Goal: Transaction & Acquisition: Purchase product/service

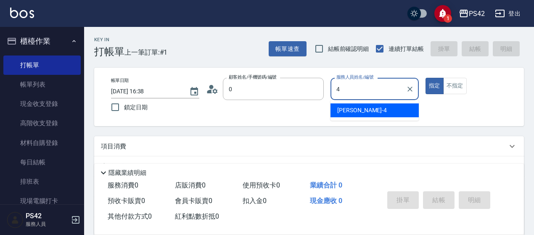
type input "無名字/0/null"
type input "4"
type button "true"
type input "[PERSON_NAME]-4"
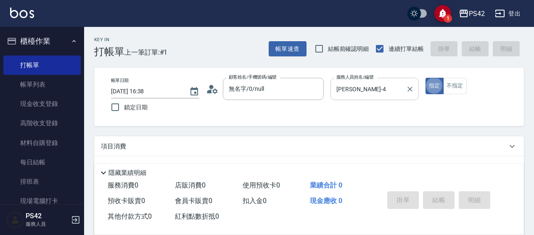
click at [425, 78] on button "指定" at bounding box center [434, 86] width 18 height 16
click at [462, 88] on button "不指定" at bounding box center [455, 86] width 24 height 16
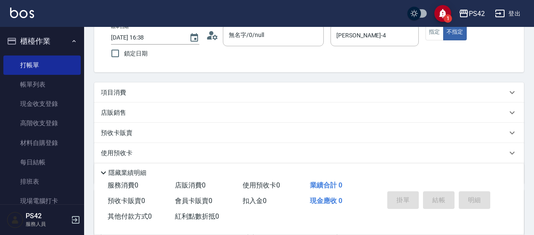
scroll to position [84, 0]
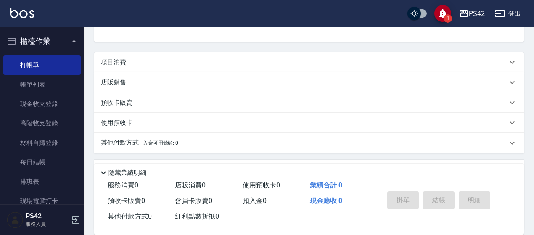
click at [151, 67] on div "項目消費" at bounding box center [308, 62] width 429 height 20
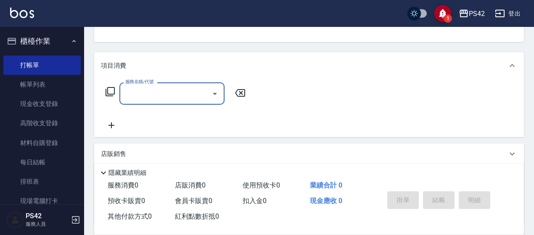
scroll to position [0, 0]
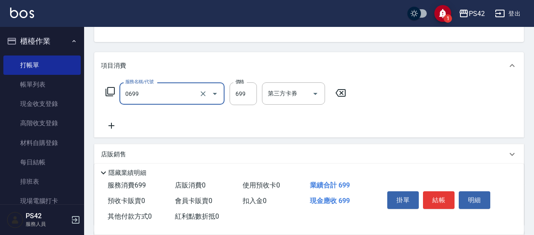
type input "精油SPA(0699)"
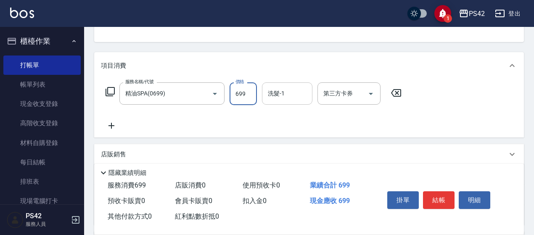
click at [274, 99] on input "洗髮-1" at bounding box center [287, 93] width 43 height 15
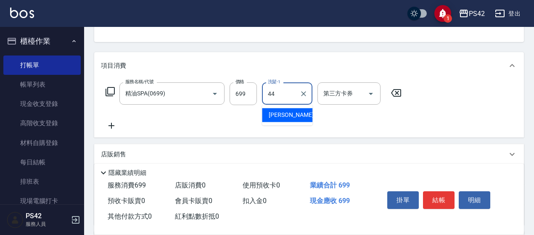
type input "[PERSON_NAME]-44"
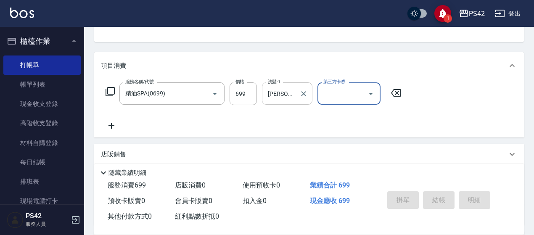
type input "[DATE] 17:25"
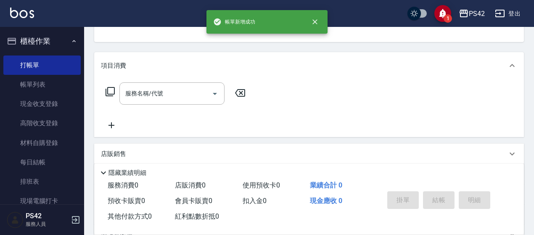
scroll to position [82, 0]
type input "無名字/0/null"
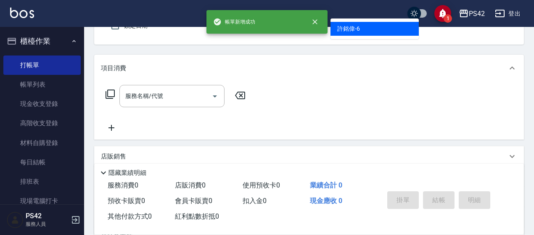
type input "[PERSON_NAME]-6"
type button "false"
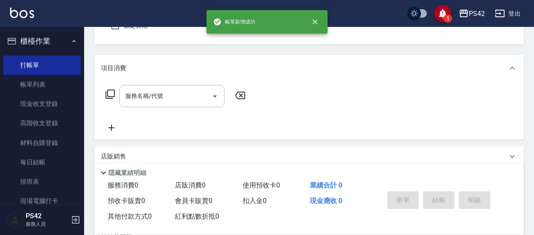
scroll to position [78, 0]
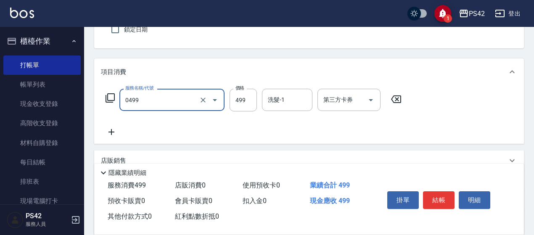
type input "[PERSON_NAME]499(0499)"
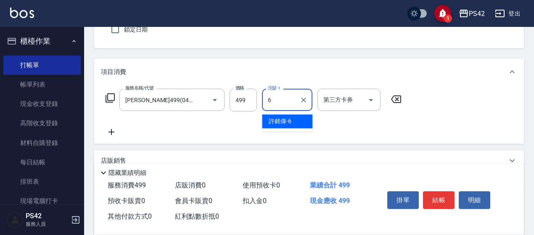
type input "[PERSON_NAME]-6"
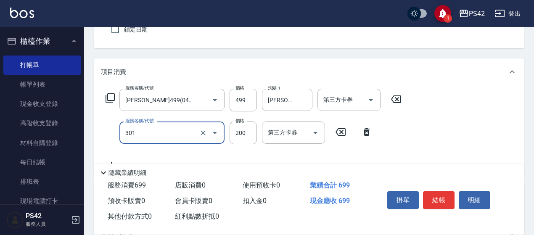
type input "剪髮(301)"
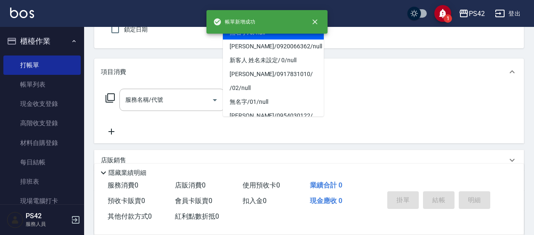
type input "無名字/0/null"
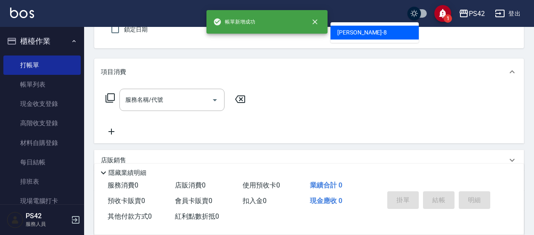
type input "[PERSON_NAME]-8"
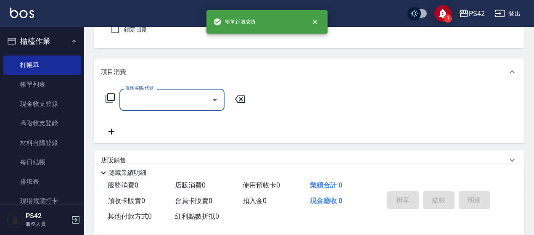
scroll to position [120, 0]
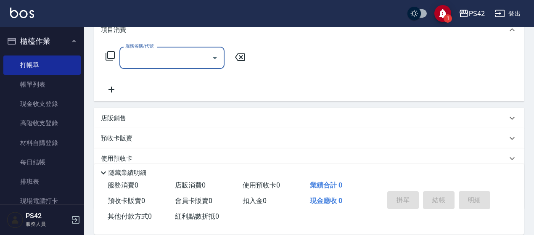
type input "9"
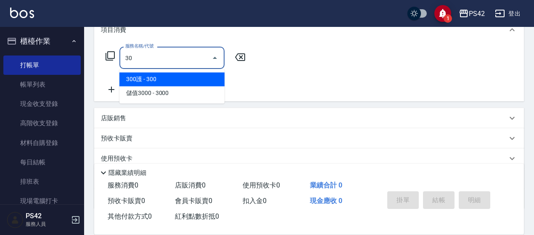
type input "3"
type input "剪髮(302)"
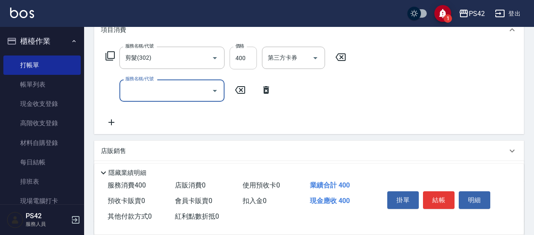
click at [247, 52] on input "400" at bounding box center [242, 58] width 27 height 23
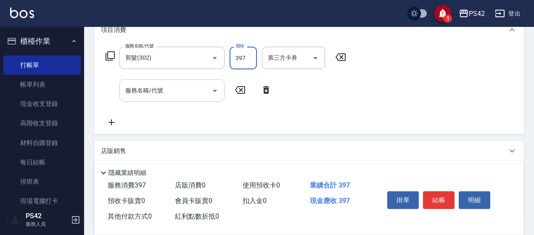
type input "397"
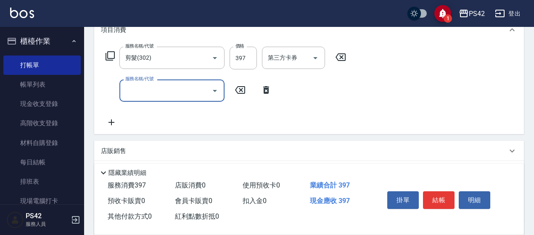
click at [168, 90] on input "服務名稱/代號" at bounding box center [165, 90] width 85 height 15
type input "儲值3000(901)"
click at [341, 92] on icon at bounding box center [340, 90] width 21 height 10
type input "9"
type input "剪髮(301)"
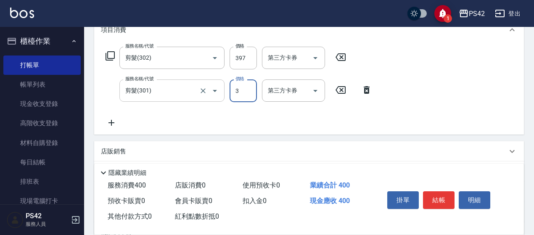
type input "3"
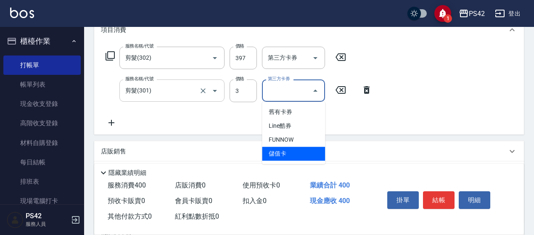
type input "儲值卡"
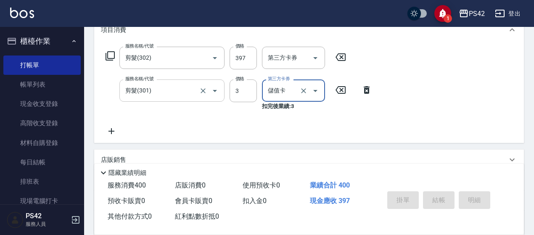
type input "[DATE] 17:26"
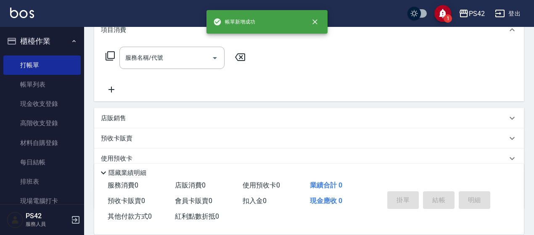
scroll to position [0, 0]
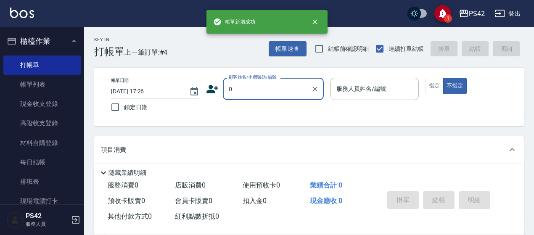
type input "無名字/0/null"
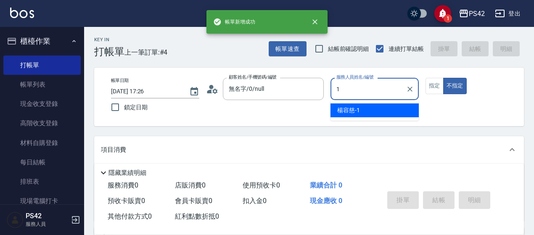
type input "[PERSON_NAME]-1"
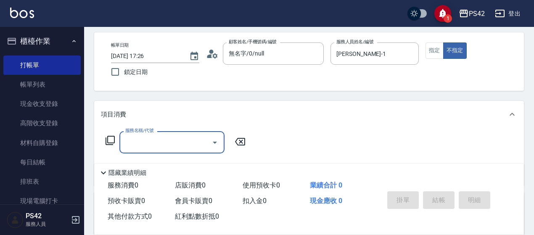
scroll to position [84, 0]
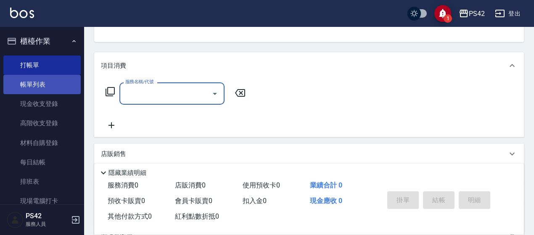
click at [71, 84] on link "帳單列表" at bounding box center [41, 84] width 77 height 19
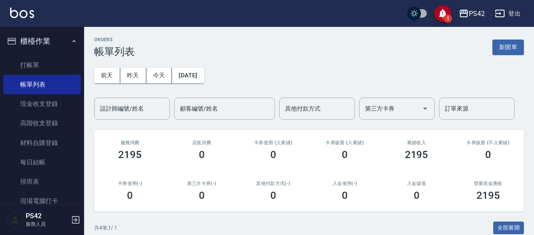
scroll to position [126, 0]
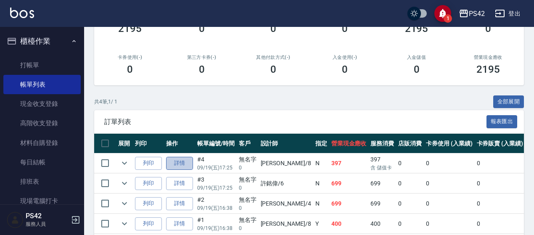
click at [171, 162] on link "詳情" at bounding box center [179, 163] width 27 height 13
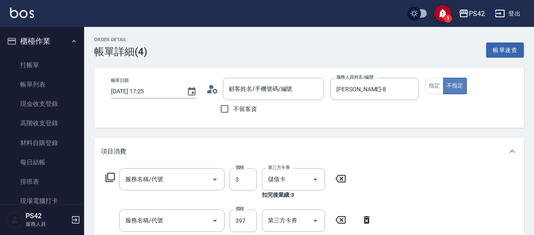
type input "[DATE] 17:25"
type input "[PERSON_NAME]-8"
click at [443, 85] on button "不指定" at bounding box center [455, 86] width 24 height 16
type input "剪髮(301)"
type input "剪髮(302)"
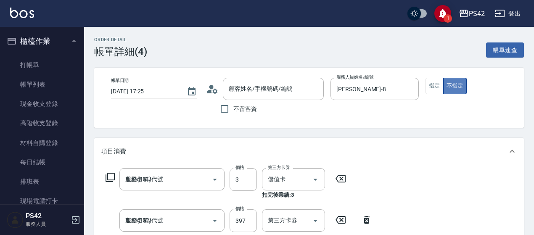
type input "無名字/0/null"
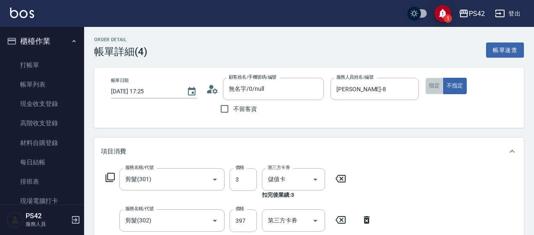
click at [434, 88] on button "指定" at bounding box center [434, 86] width 18 height 16
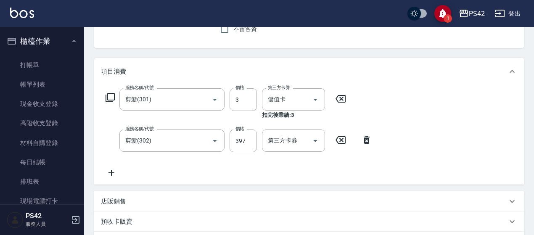
scroll to position [210, 0]
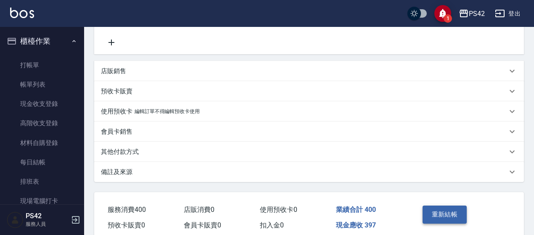
click at [442, 215] on button "重新結帳" at bounding box center [444, 214] width 45 height 18
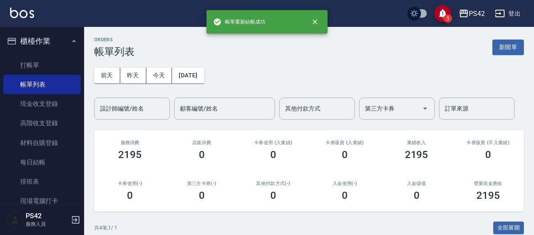
click at [35, 54] on ul "打帳單 帳單列表 現金收支登錄 高階收支登錄 材料自購登錄 每日結帳 排班表 現場電腦打卡" at bounding box center [41, 133] width 77 height 162
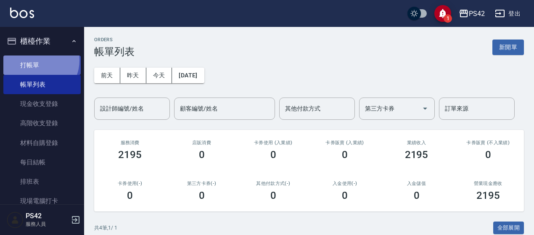
click at [37, 61] on link "打帳單" at bounding box center [41, 64] width 77 height 19
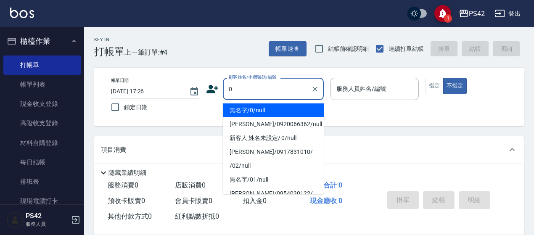
type input "無名字/0/null"
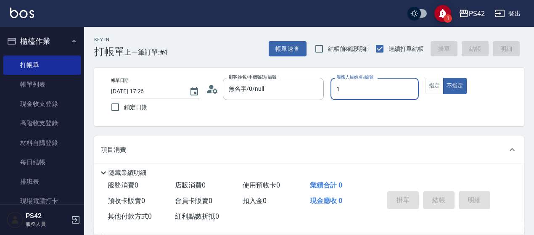
type input "[PERSON_NAME]-1"
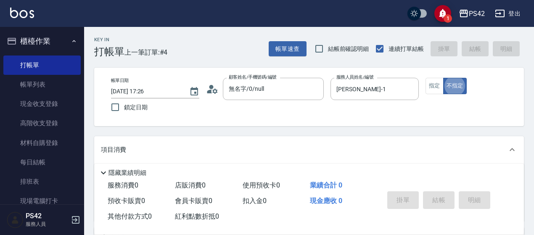
type button "false"
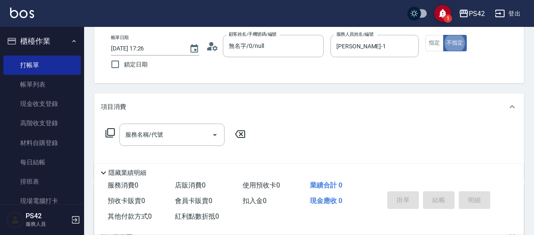
scroll to position [84, 0]
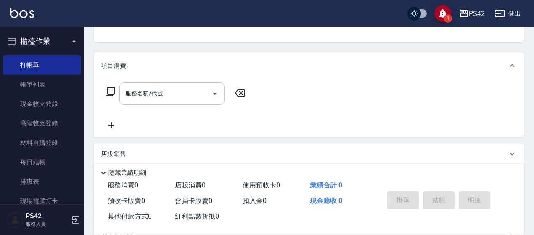
click at [181, 88] on input "服務名稱/代號" at bounding box center [165, 93] width 85 height 15
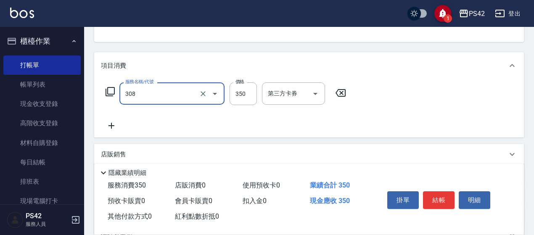
type input "洗+剪(308)"
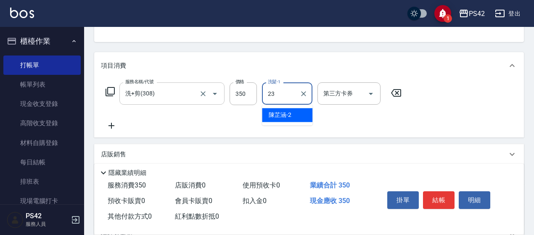
type input "[PERSON_NAME]-23"
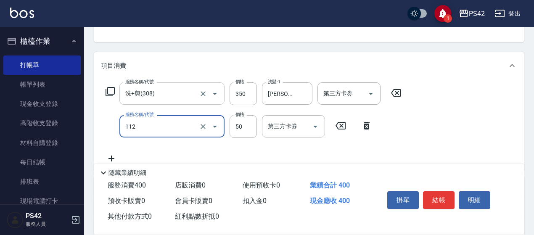
type input "精油50(112)"
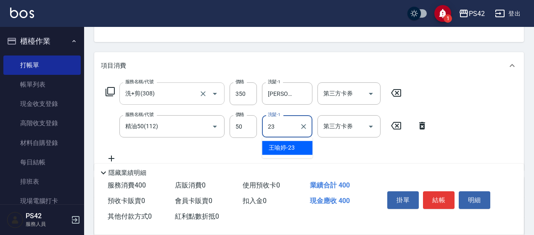
type input "[PERSON_NAME]-23"
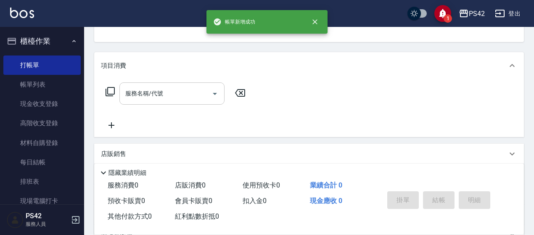
scroll to position [82, 0]
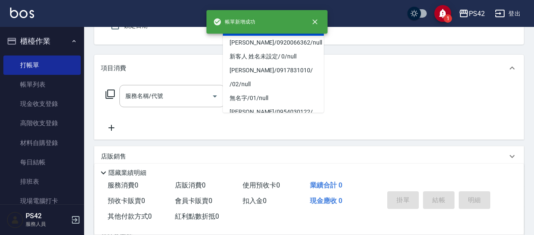
type input "無名字/0/null"
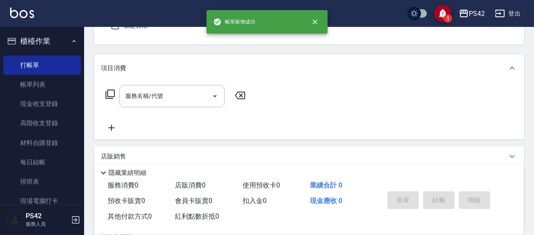
type input "[PERSON_NAME]-1"
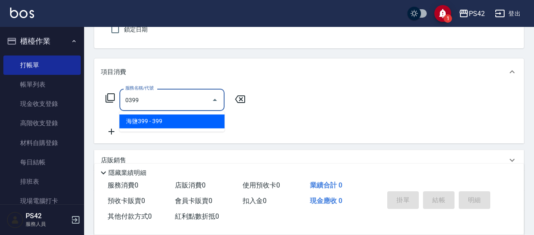
type input "海鹽399(0399)"
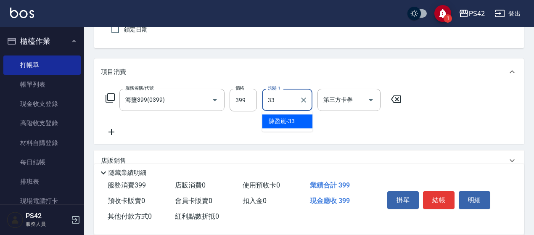
type input "[PERSON_NAME]-33"
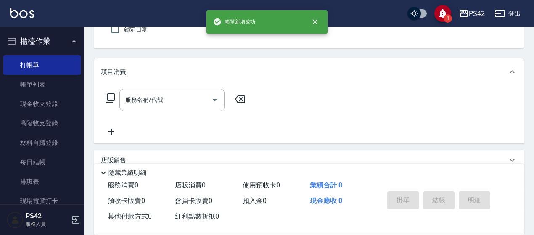
type input "無名字/0/null"
type input "[PERSON_NAME]-6"
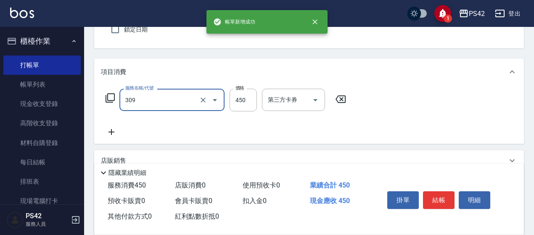
type input "洗+剪(309)"
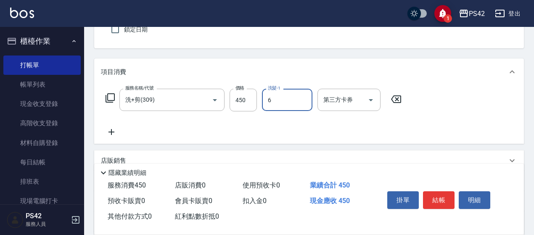
type input "[PERSON_NAME]-6"
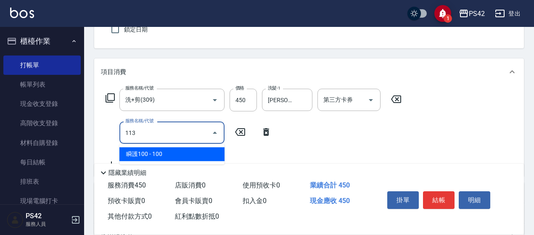
type input "瞬護100(113)"
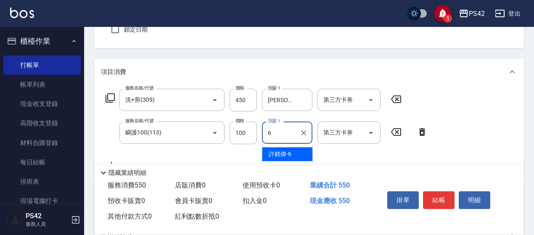
type input "[PERSON_NAME]-6"
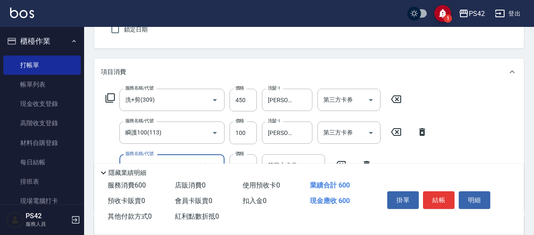
type input "精油50(112)"
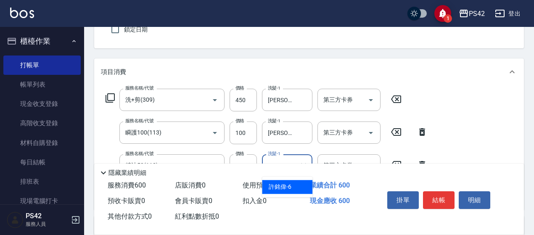
type input "[PERSON_NAME]-6"
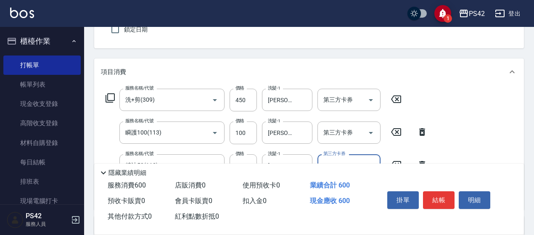
scroll to position [120, 0]
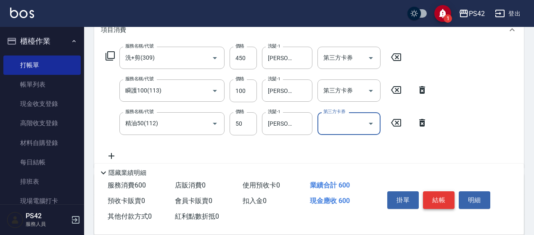
click at [435, 194] on button "結帳" at bounding box center [439, 200] width 32 height 18
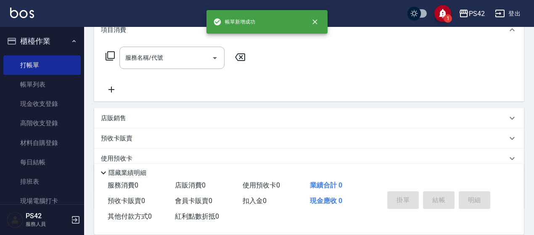
scroll to position [0, 0]
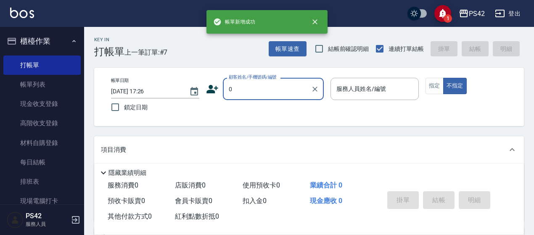
type input "無名字/0/null"
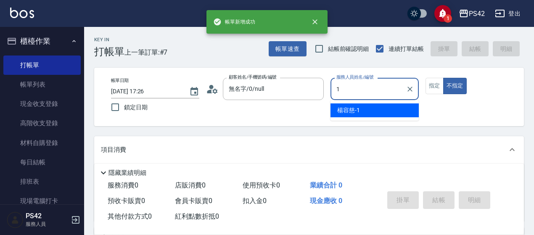
type input "[PERSON_NAME]-1"
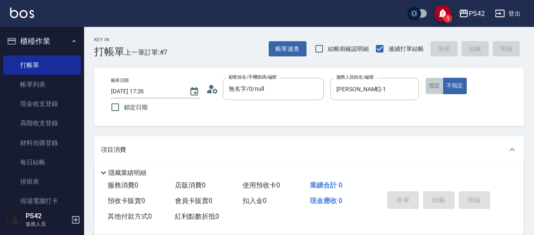
click at [438, 86] on button "指定" at bounding box center [434, 86] width 18 height 16
click at [451, 87] on button "不指定" at bounding box center [455, 86] width 24 height 16
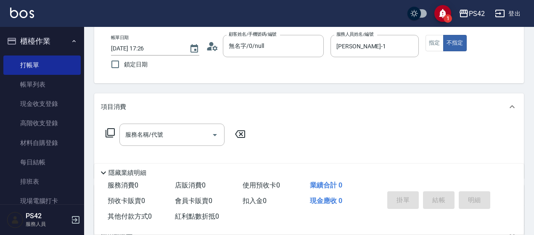
scroll to position [84, 0]
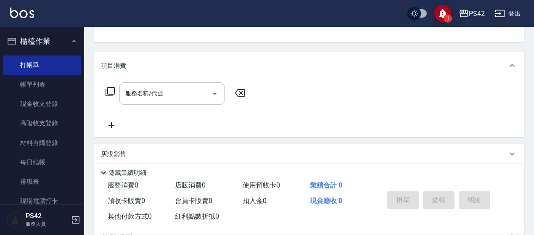
click at [163, 98] on input "服務名稱/代號" at bounding box center [165, 93] width 85 height 15
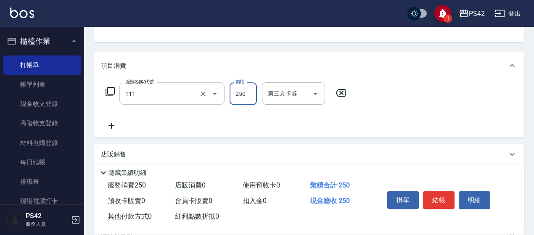
type input "200(111)"
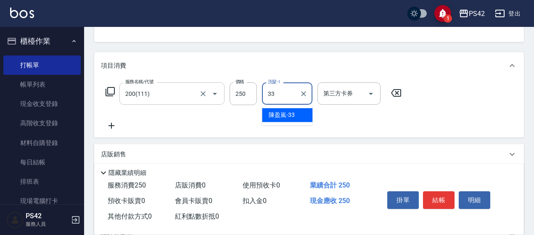
type input "[PERSON_NAME]-33"
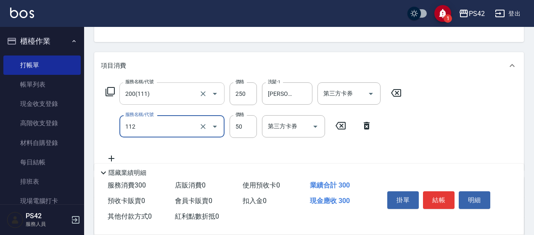
type input "精油50(112)"
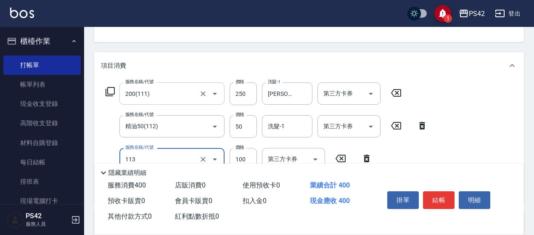
type input "瞬護100(113)"
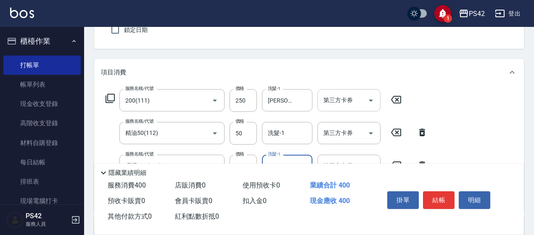
scroll to position [0, 0]
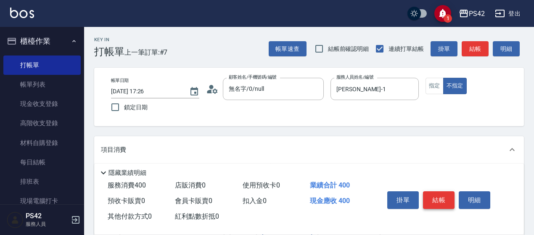
click at [435, 202] on button "結帳" at bounding box center [439, 200] width 32 height 18
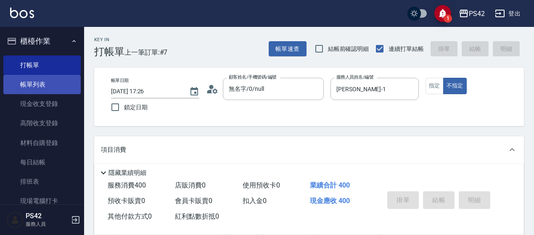
type input "[DATE] 17:27"
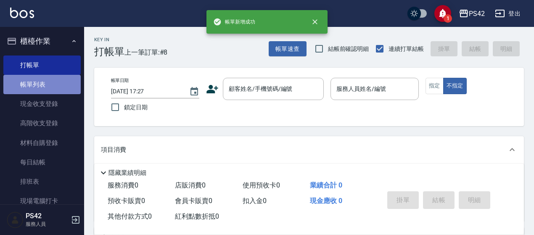
drag, startPoint x: 49, startPoint y: 94, endPoint x: 49, endPoint y: 88, distance: 5.9
click at [49, 94] on link "帳單列表" at bounding box center [41, 84] width 77 height 19
click at [49, 88] on link "帳單列表" at bounding box center [41, 84] width 77 height 19
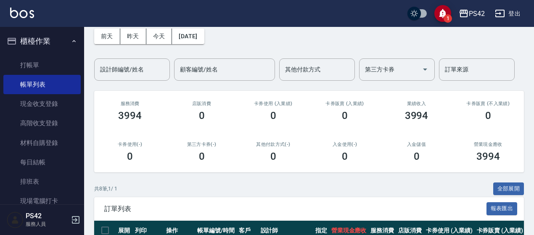
scroll to position [126, 0]
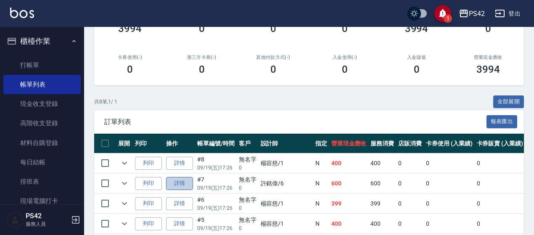
click at [172, 180] on link "詳情" at bounding box center [179, 183] width 27 height 13
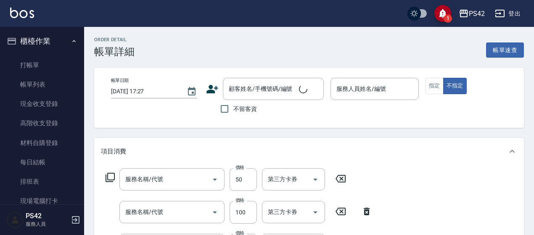
type input "[DATE] 17:26"
type input "[PERSON_NAME]-6"
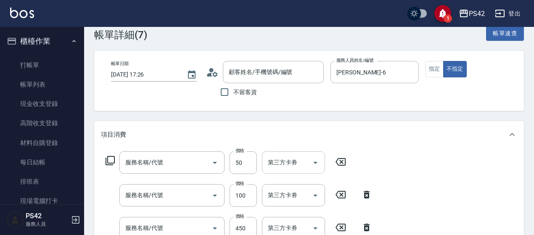
type input "精油50(112)"
type input "瞬護100(113)"
type input "洗+剪(309)"
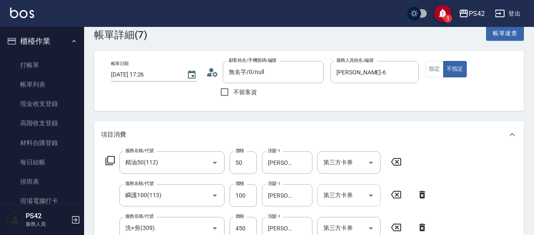
type input "無名字/0/null"
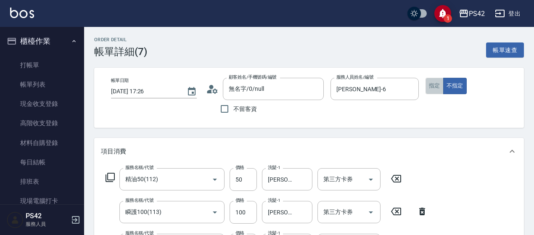
click at [434, 84] on button "指定" at bounding box center [434, 86] width 18 height 16
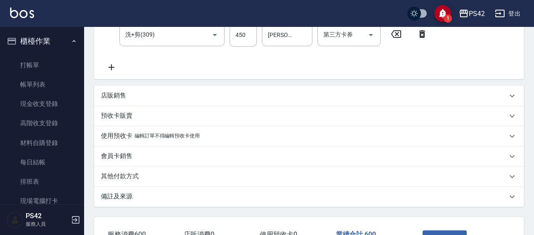
scroll to position [271, 0]
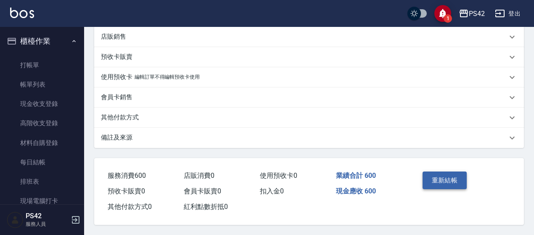
click at [444, 182] on button "重新結帳" at bounding box center [444, 180] width 45 height 18
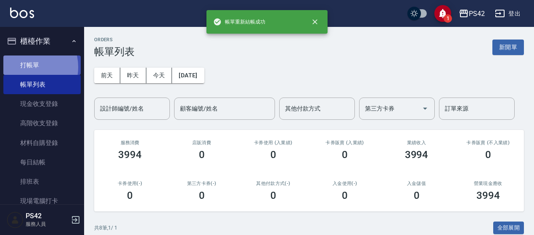
click at [26, 67] on link "打帳單" at bounding box center [41, 64] width 77 height 19
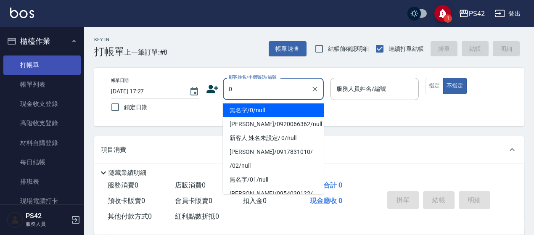
type input "無名字/0/null"
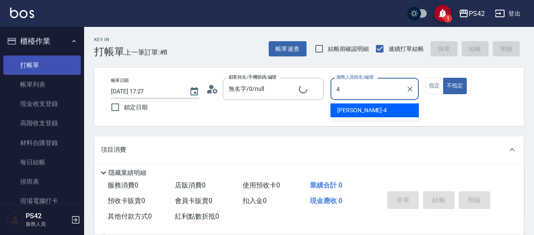
type input "[PERSON_NAME]-4"
type button "false"
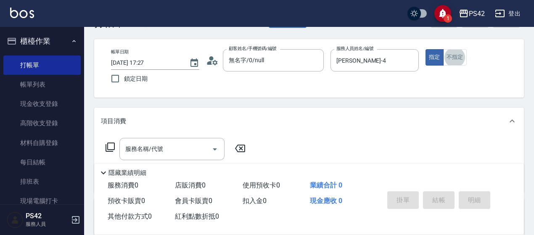
scroll to position [42, 0]
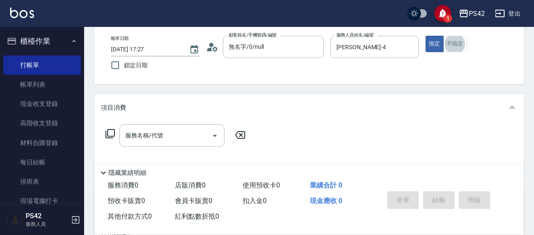
click at [156, 132] on input "服務名稱/代號" at bounding box center [165, 135] width 85 height 15
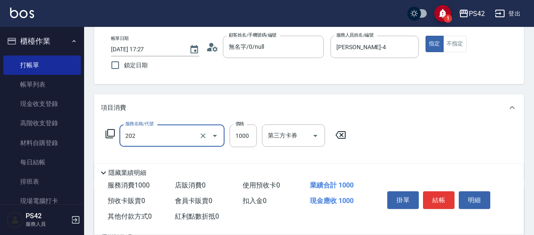
type input "燙髮(202)"
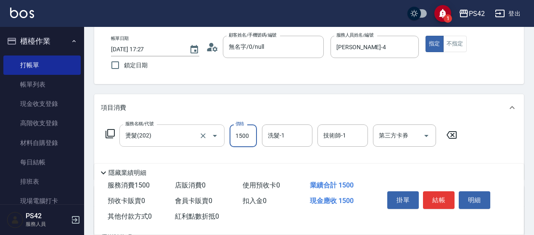
type input "1500"
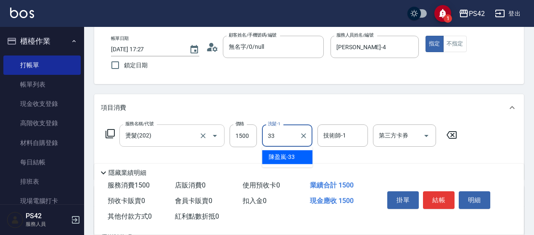
type input "[PERSON_NAME]-33"
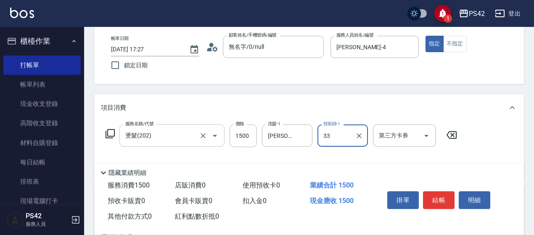
type input "[PERSON_NAME]-33"
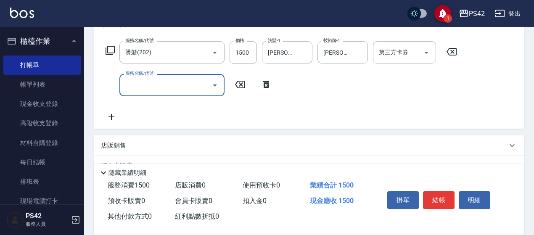
scroll to position [126, 0]
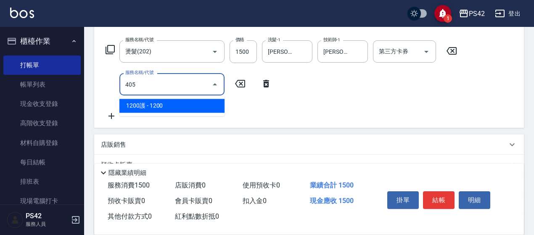
type input "1200護(405)"
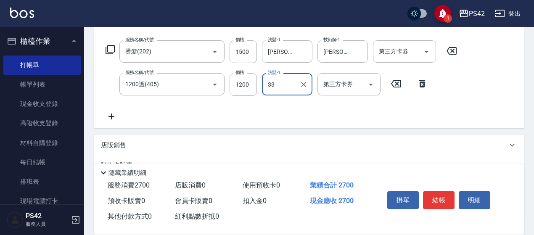
type input "[PERSON_NAME]-33"
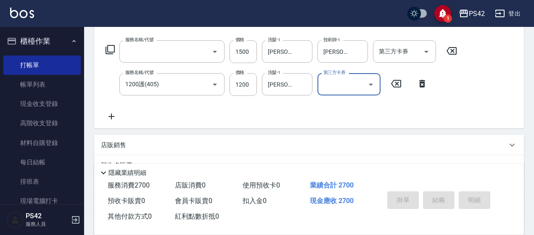
scroll to position [0, 0]
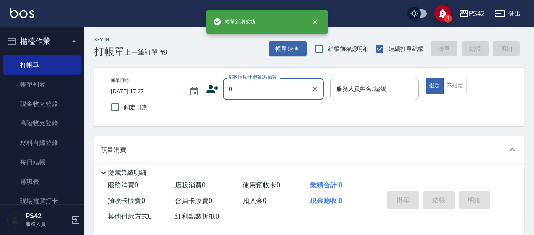
type input "無名字/0/null"
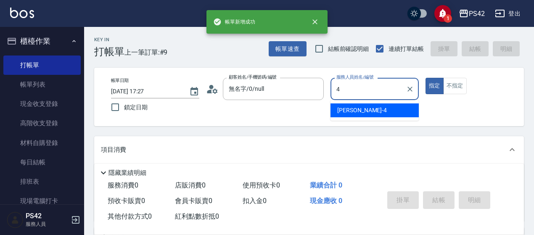
type input "[PERSON_NAME]-4"
type button "true"
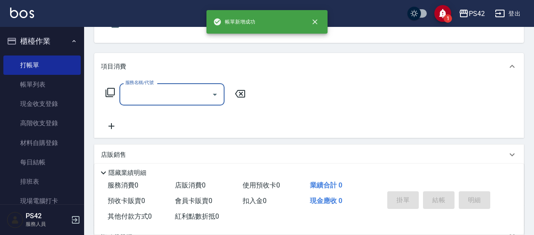
scroll to position [84, 0]
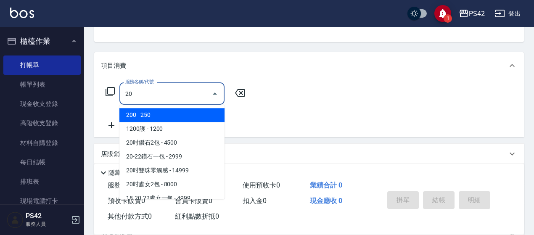
type input "2"
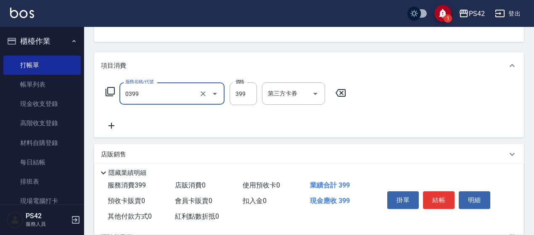
type input "海鹽399(0399)"
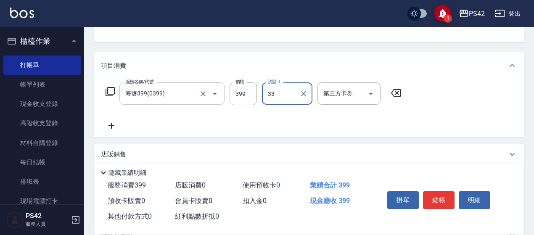
type input "[PERSON_NAME]-33"
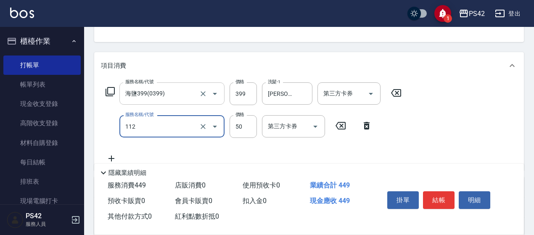
type input "精油50(112)"
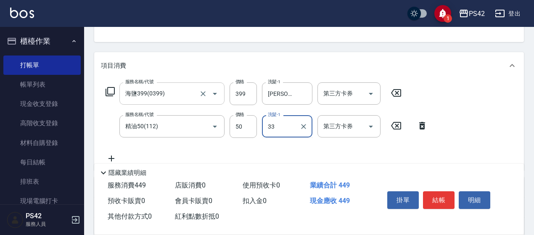
type input "[PERSON_NAME]-33"
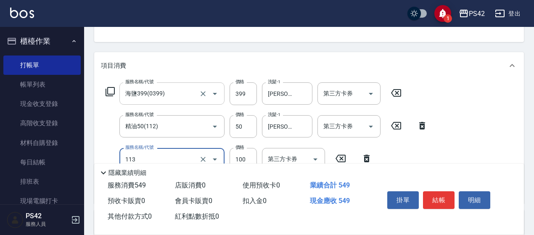
type input "瞬護100(113)"
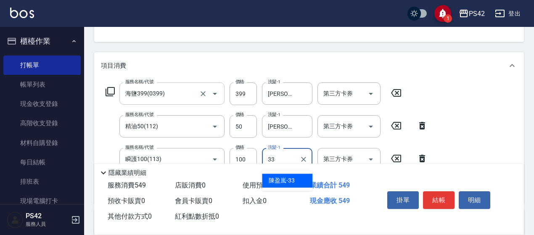
type input "[PERSON_NAME]-33"
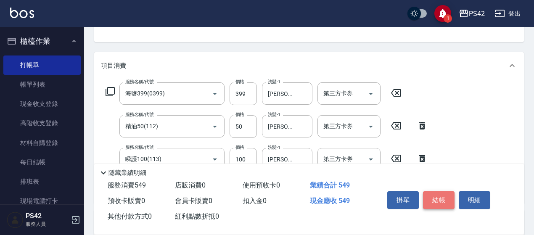
click at [446, 200] on button "結帳" at bounding box center [439, 200] width 32 height 18
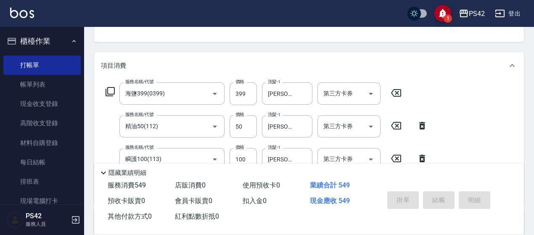
type input "[DATE] 17:28"
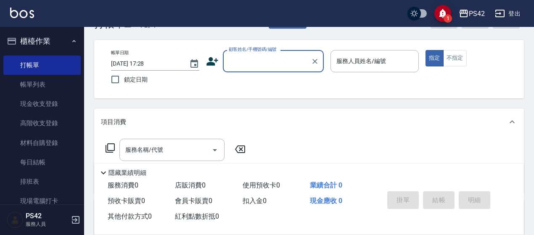
scroll to position [0, 0]
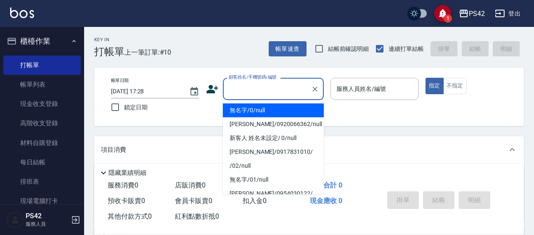
click at [265, 84] on input "顧客姓名/手機號碼/編號" at bounding box center [266, 89] width 81 height 15
type input "無名字/0/null"
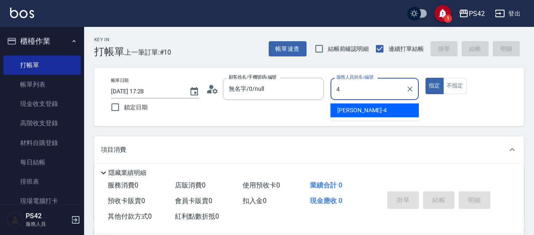
type input "[PERSON_NAME]-4"
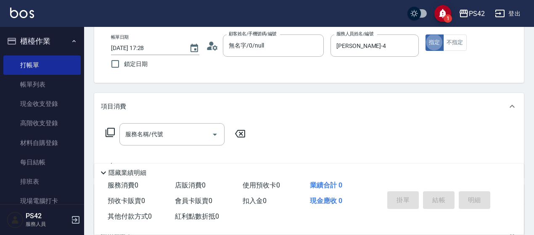
scroll to position [84, 0]
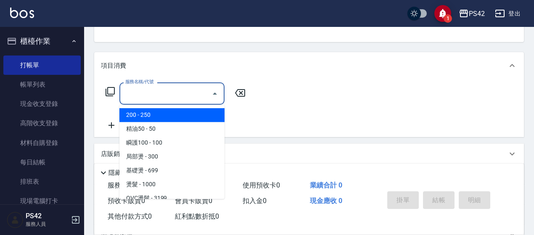
click at [182, 97] on input "服務名稱/代號" at bounding box center [165, 93] width 85 height 15
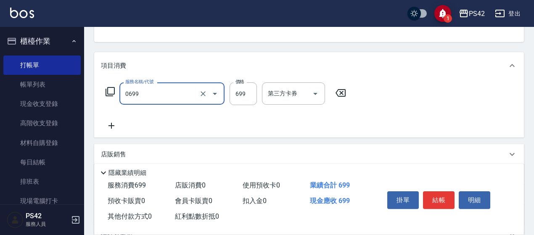
type input "精油SPA(0699)"
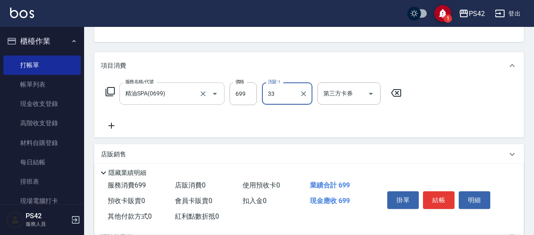
type input "[PERSON_NAME]-33"
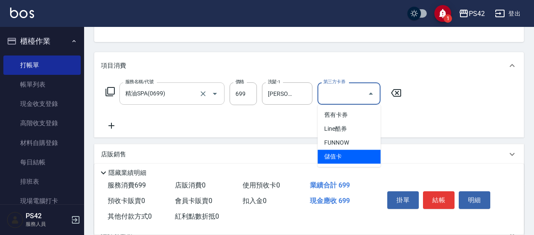
type input "儲值卡"
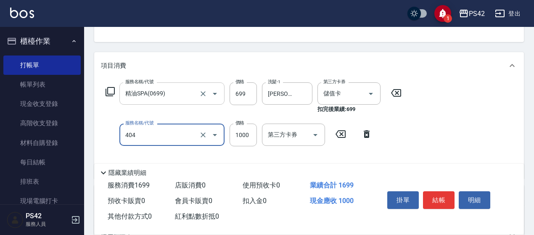
type input "1000護(404)"
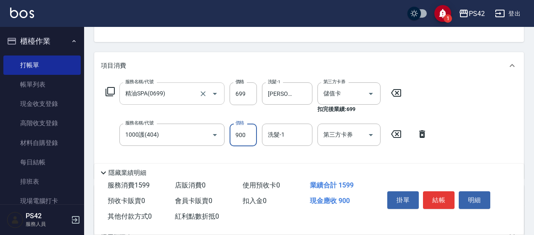
type input "900"
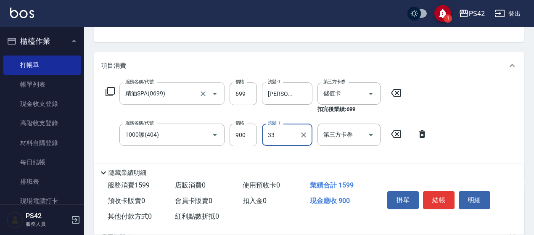
type input "[PERSON_NAME]-33"
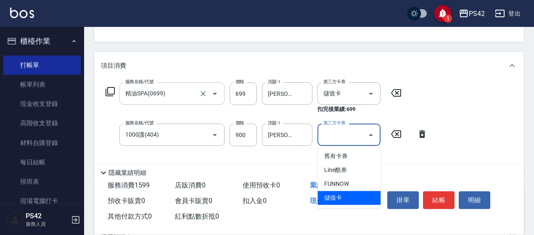
type input "儲值卡"
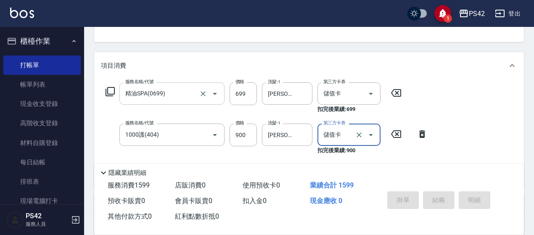
type input "[DATE] 17:37"
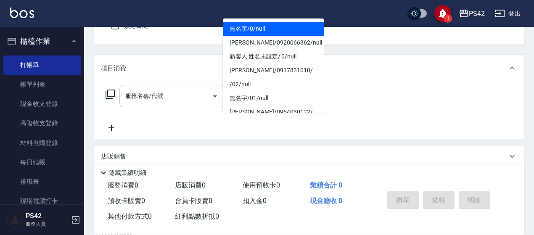
type input "無名字/0/null"
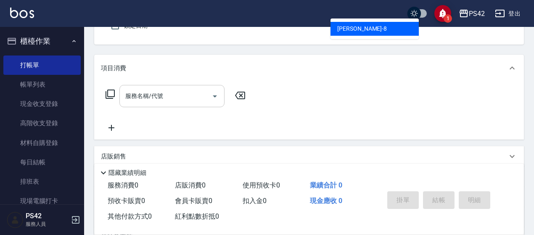
type input "[PERSON_NAME]-8"
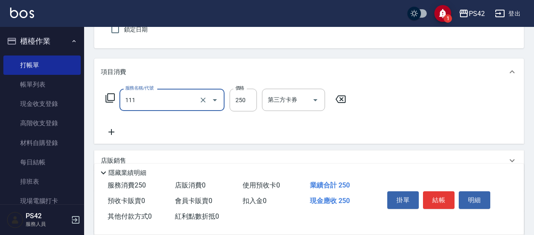
type input "200(111)"
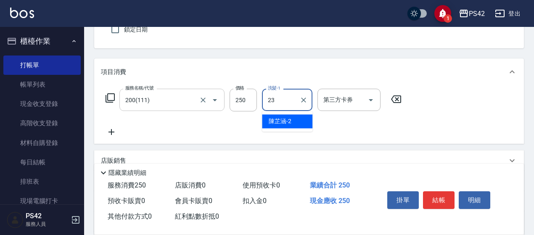
type input "[PERSON_NAME]-23"
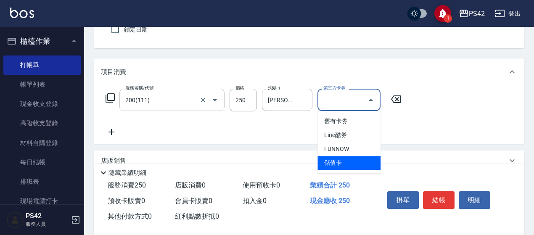
type input "儲值卡"
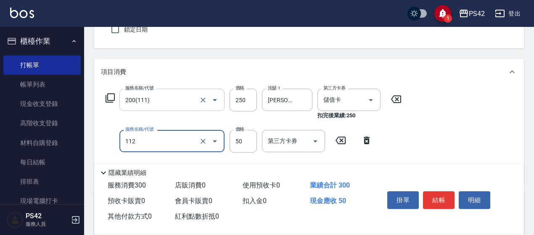
type input "精油50(112)"
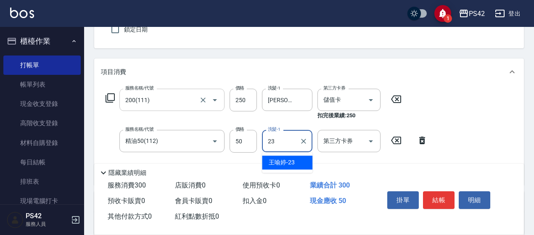
type input "[PERSON_NAME]-23"
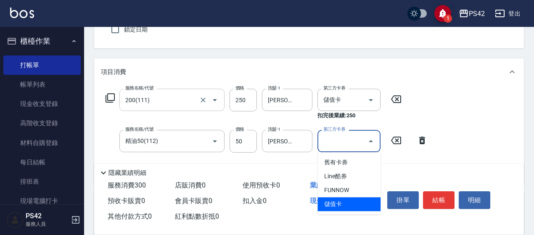
type input "儲值卡"
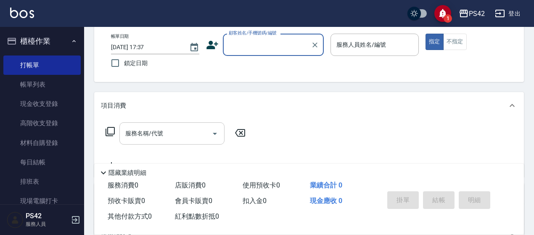
scroll to position [0, 0]
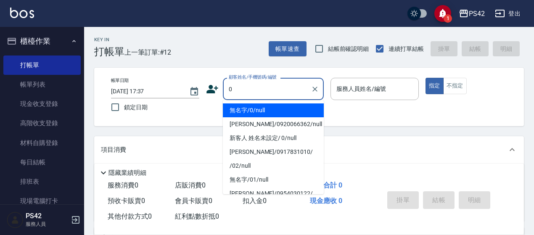
type input "無名字/0/null"
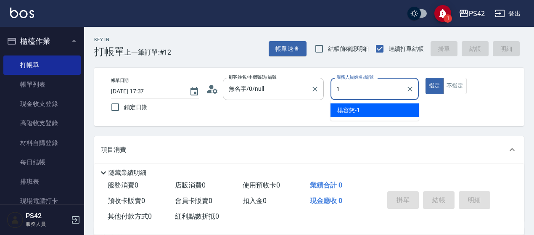
type input "[PERSON_NAME]-1"
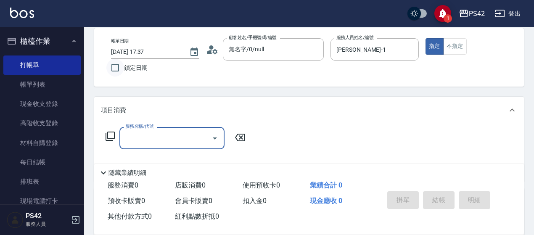
scroll to position [84, 0]
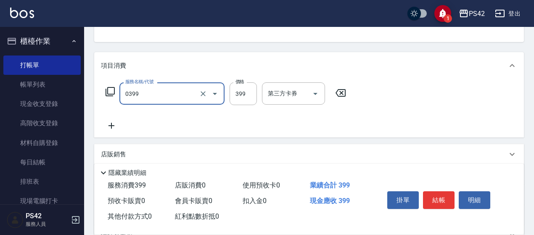
type input "海鹽399(0399)"
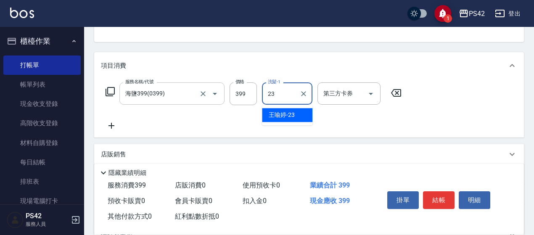
type input "[PERSON_NAME]-23"
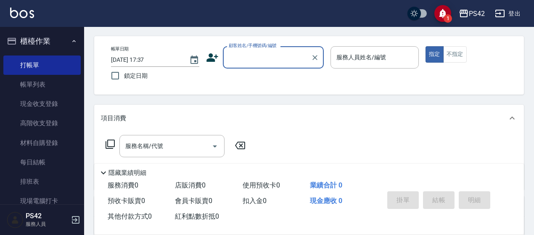
scroll to position [0, 0]
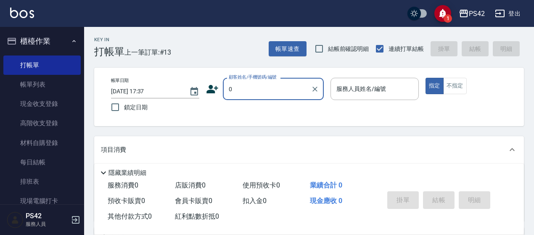
type input "無名字/0/null"
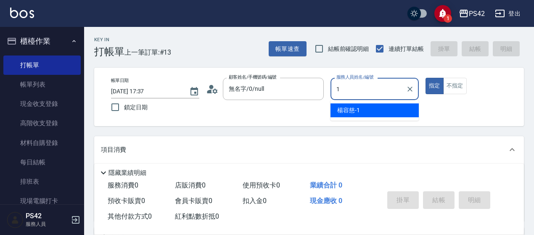
type input "[PERSON_NAME]-1"
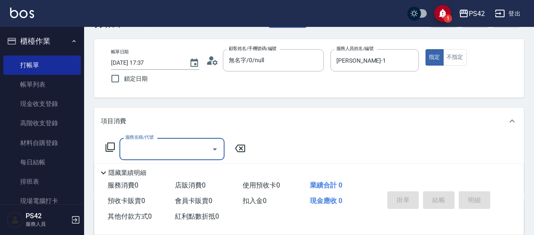
scroll to position [42, 0]
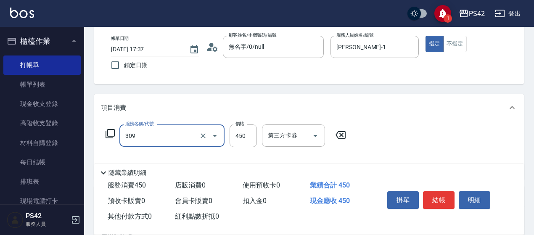
type input "洗+剪(309)"
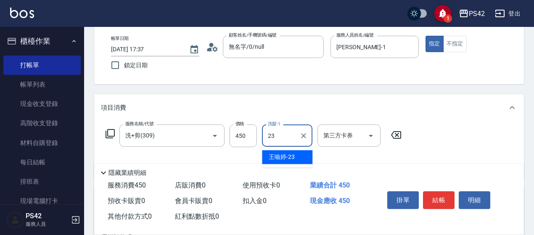
type input "[PERSON_NAME]-23"
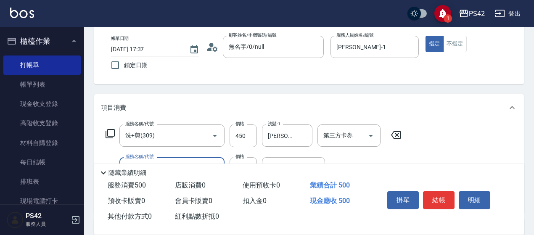
type input "精油50(112)"
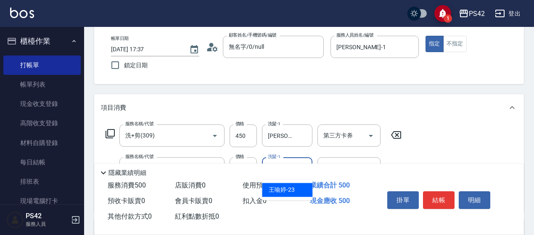
type input "[PERSON_NAME]-23"
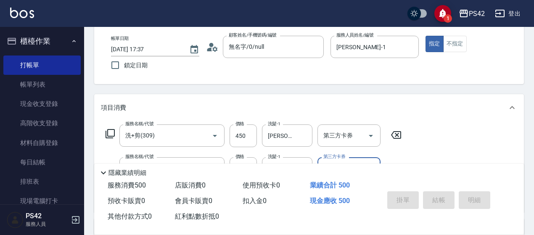
type input "[DATE] 17:38"
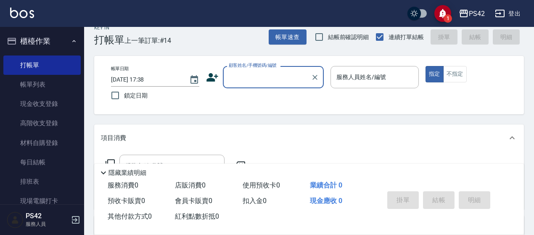
scroll to position [0, 0]
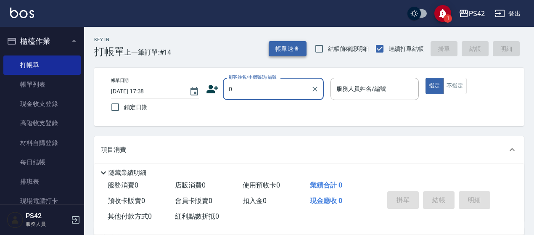
type input "無名字/0/null"
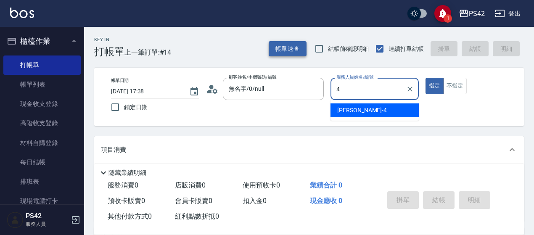
type input "[PERSON_NAME]-4"
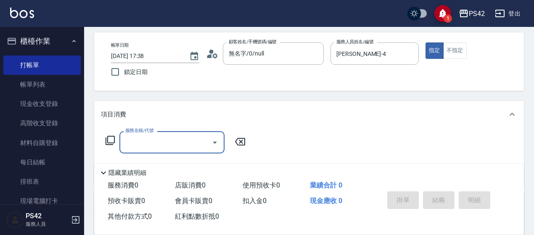
scroll to position [84, 0]
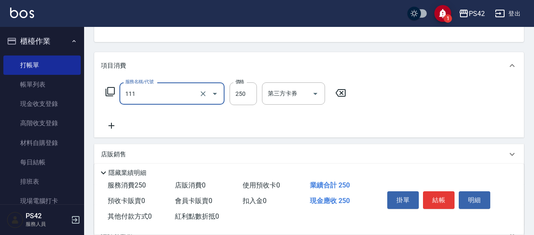
type input "200(111)"
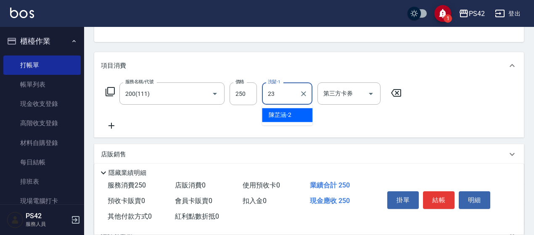
type input "[PERSON_NAME]-23"
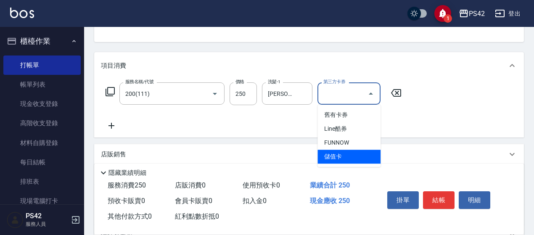
type input "儲值卡"
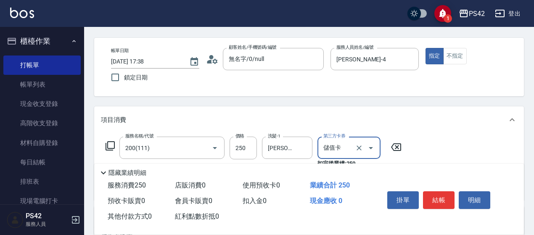
scroll to position [0, 0]
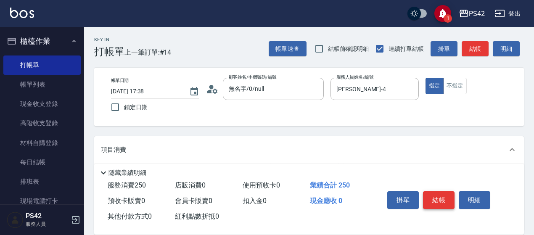
click at [443, 197] on button "結帳" at bounding box center [439, 200] width 32 height 18
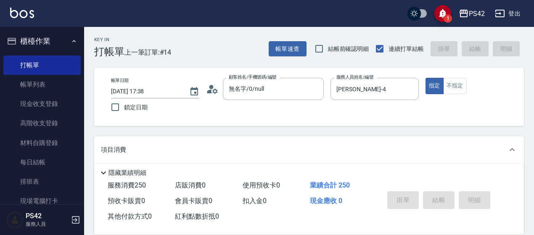
type input "[DATE] 17:40"
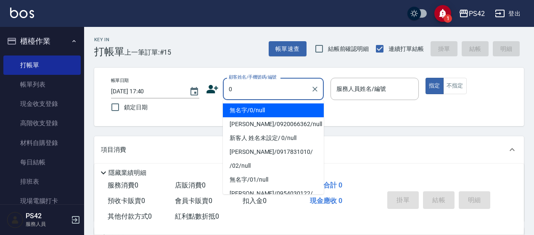
type input "無名字/0/null"
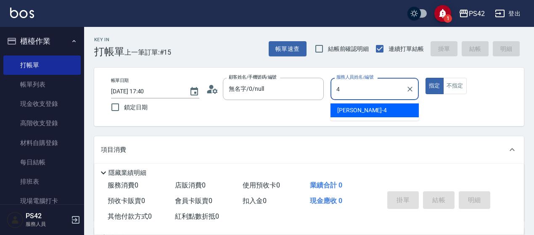
type input "[PERSON_NAME]-4"
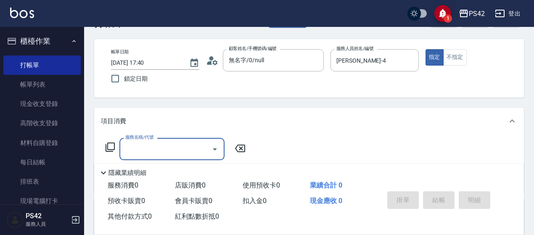
scroll to position [42, 0]
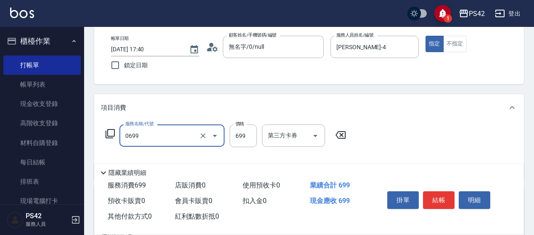
type input "精油SPA(0699)"
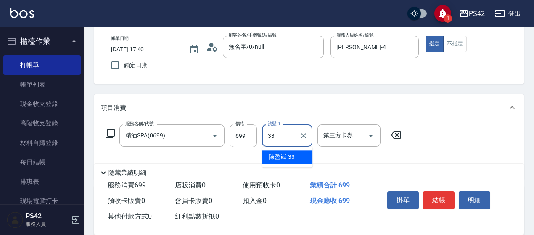
type input "[PERSON_NAME]-33"
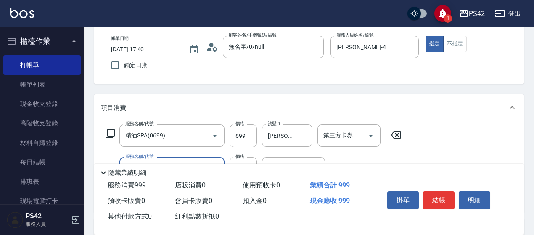
type input "剪髮(302)"
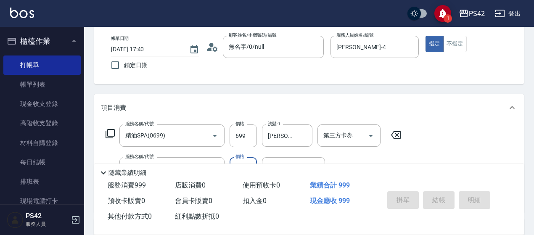
type input "[DATE] 17:41"
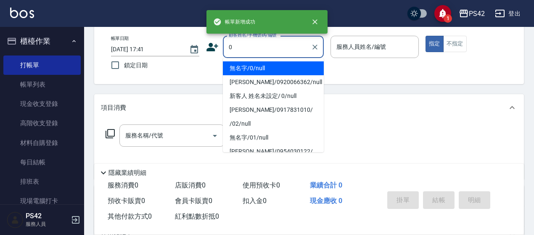
type input "無名字/0/null"
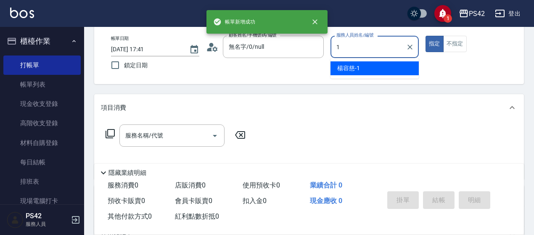
type input "[PERSON_NAME]-1"
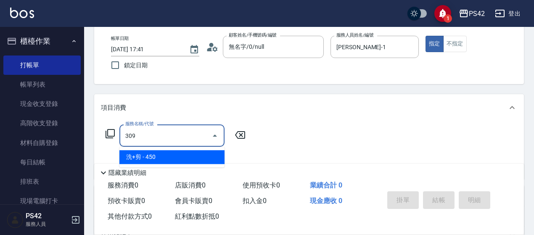
type input "洗+剪(309)"
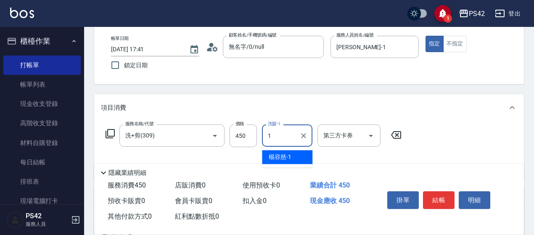
type input "[PERSON_NAME]-1"
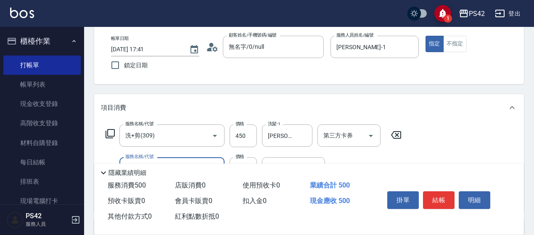
type input "精油50(112)"
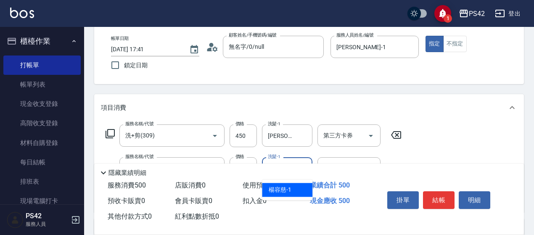
type input "[PERSON_NAME]-1"
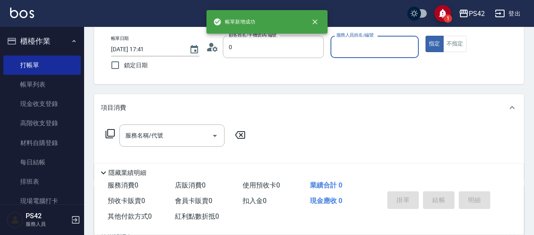
type input "無名字/0/null"
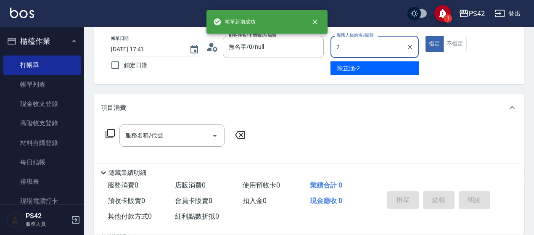
type input "[PERSON_NAME]-2"
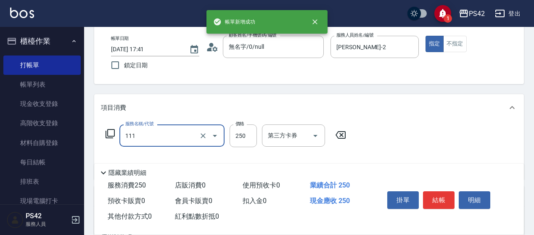
type input "200(111)"
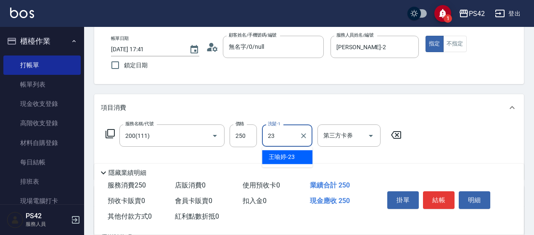
type input "[PERSON_NAME]-23"
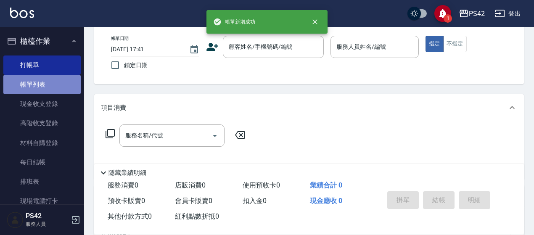
click at [55, 86] on link "帳單列表" at bounding box center [41, 84] width 77 height 19
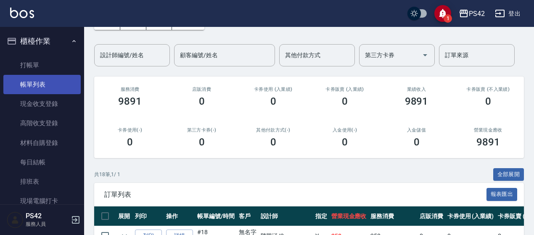
scroll to position [42, 0]
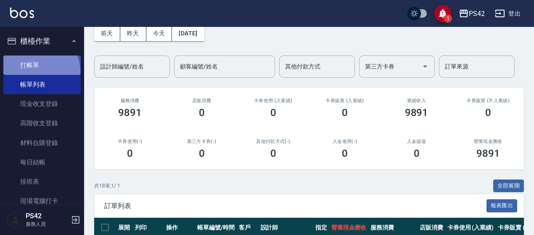
click at [37, 71] on link "打帳單" at bounding box center [41, 64] width 77 height 19
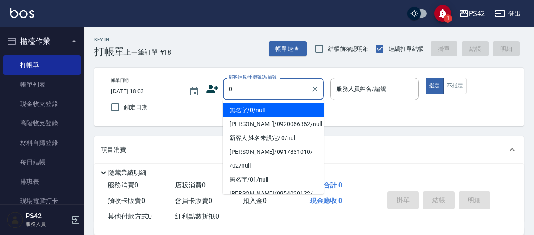
type input "無名字/0/null"
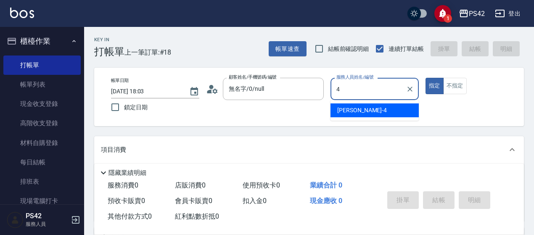
type input "4"
type button "true"
type input "[PERSON_NAME]-4"
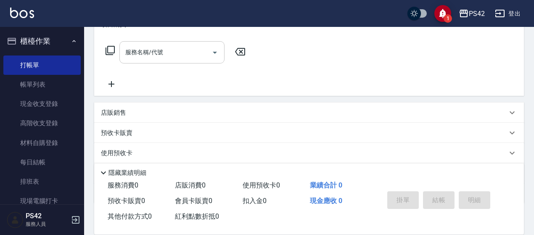
scroll to position [84, 0]
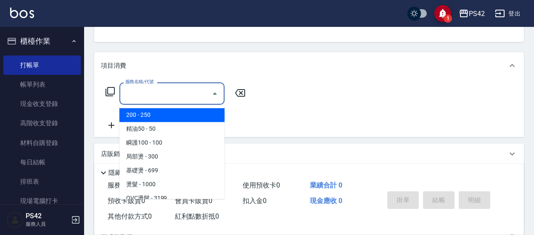
click at [153, 92] on input "服務名稱/代號" at bounding box center [165, 93] width 85 height 15
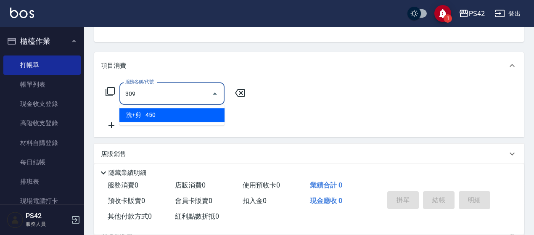
type input "洗+剪(309)"
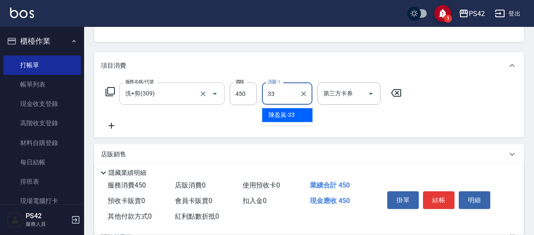
type input "[PERSON_NAME]-33"
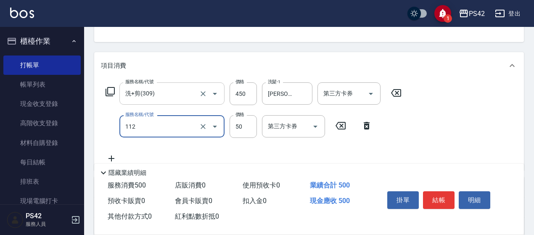
type input "精油50(112)"
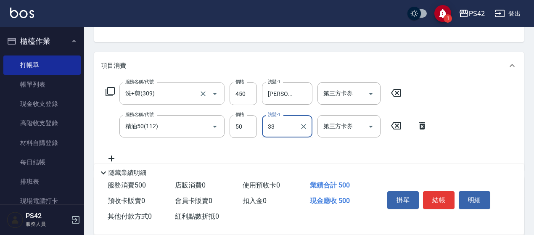
type input "[PERSON_NAME]-33"
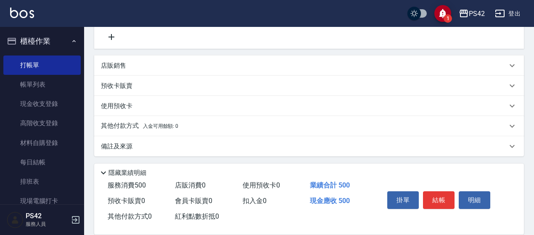
scroll to position [207, 0]
click at [163, 57] on div "店販銷售" at bounding box center [308, 64] width 429 height 20
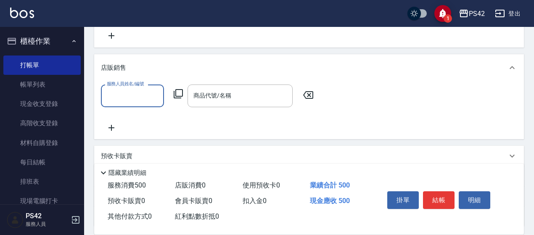
scroll to position [0, 0]
type input "[PERSON_NAME]-33"
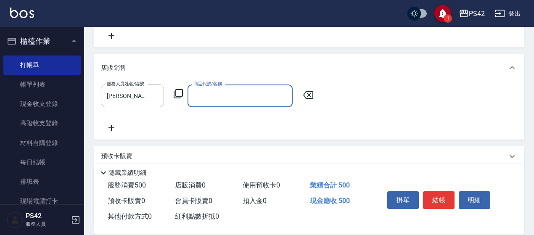
type input "4"
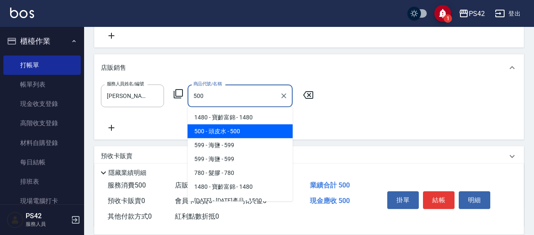
type input "頭皮水"
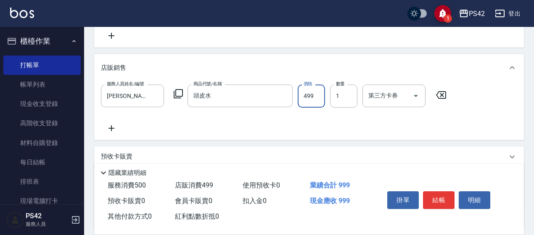
type input "499"
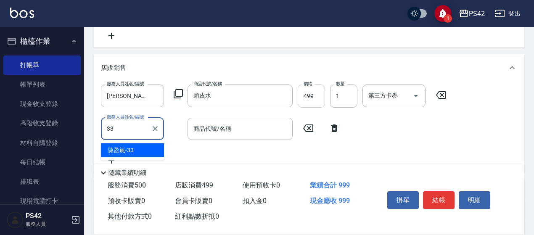
type input "[PERSON_NAME]-33"
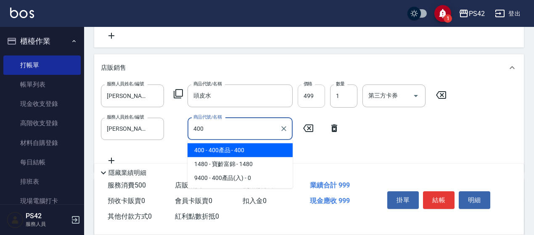
type input "400產品"
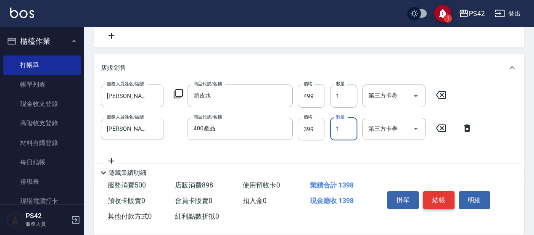
click at [440, 199] on button "結帳" at bounding box center [439, 200] width 32 height 18
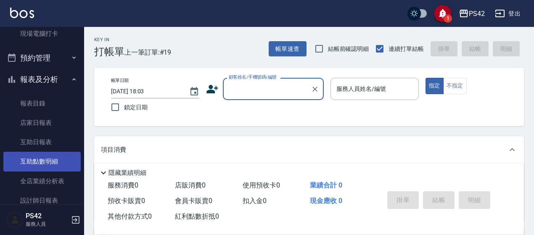
scroll to position [168, 0]
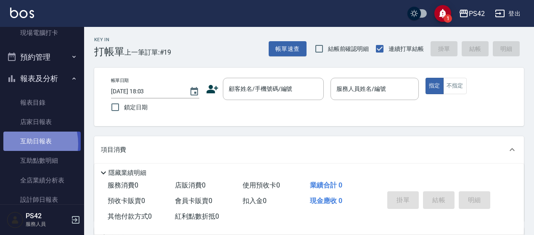
click at [22, 144] on link "互助日報表" at bounding box center [41, 141] width 77 height 19
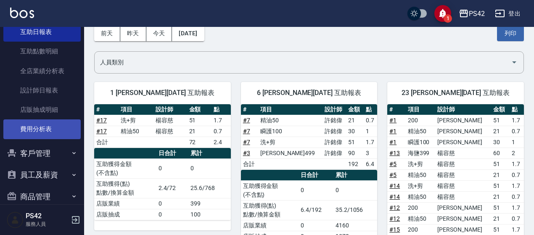
scroll to position [290, 0]
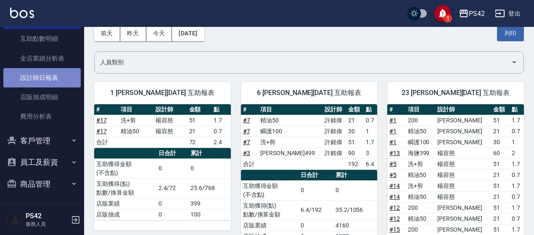
click at [56, 82] on link "設計師日報表" at bounding box center [41, 77] width 77 height 19
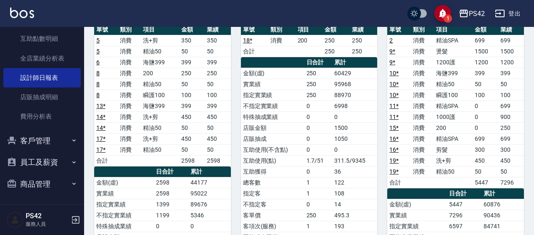
scroll to position [168, 0]
